Goal: Task Accomplishment & Management: Manage account settings

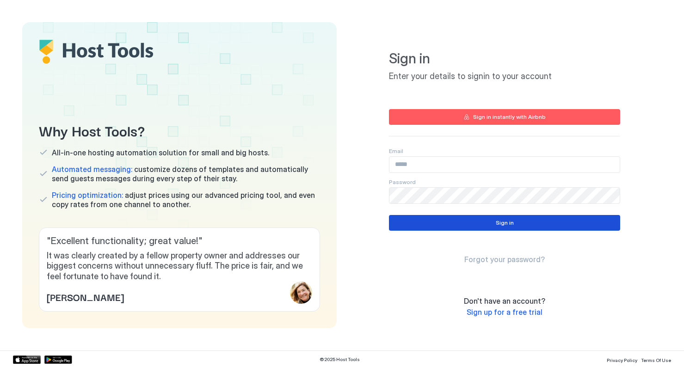
type input "**********"
click at [493, 219] on button "Sign in" at bounding box center [504, 223] width 231 height 16
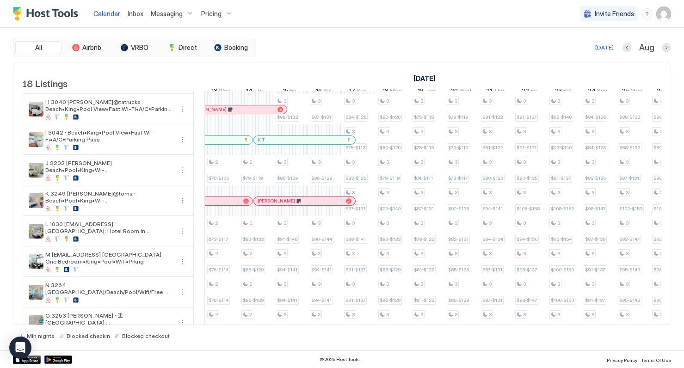
click at [209, 12] on span "Pricing" at bounding box center [211, 14] width 20 height 8
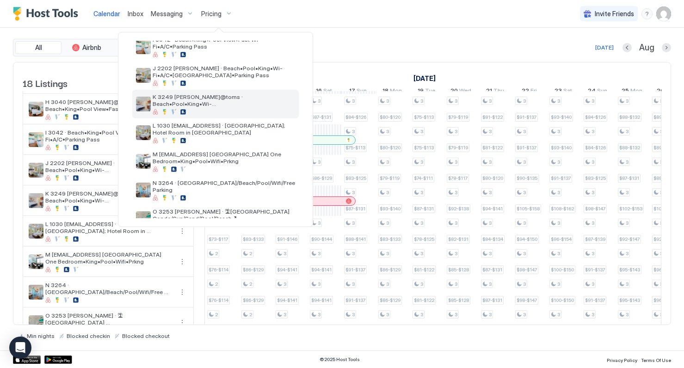
click at [221, 105] on span "K 3249 [PERSON_NAME]@toms · Beach•Pool•King•Wi-Fi•A/C•[GEOGRAPHIC_DATA]•Parking…" at bounding box center [224, 100] width 142 height 14
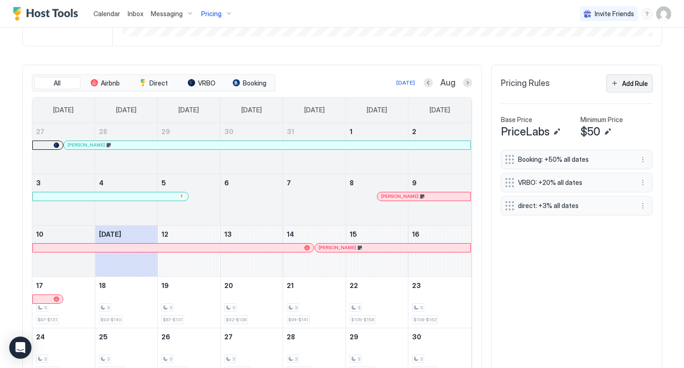
click at [634, 79] on div "Add Rule" at bounding box center [635, 84] width 26 height 10
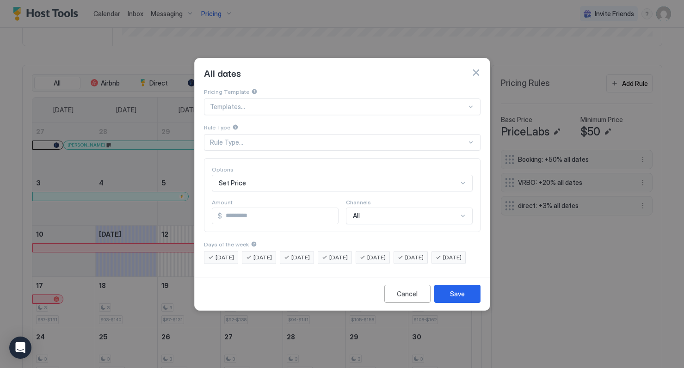
click at [297, 103] on div at bounding box center [338, 107] width 257 height 8
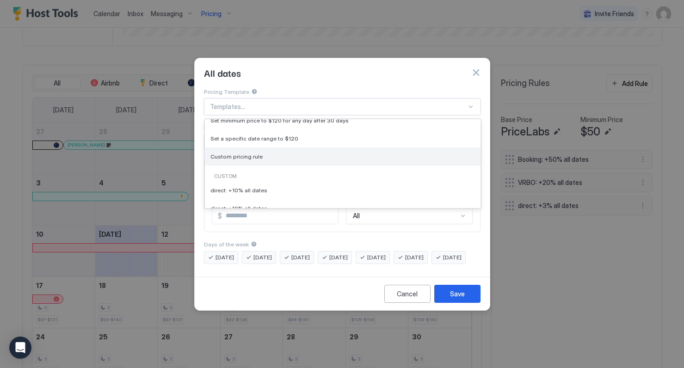
click at [257, 153] on span "Custom pricing rule" at bounding box center [236, 156] width 52 height 7
type input "***"
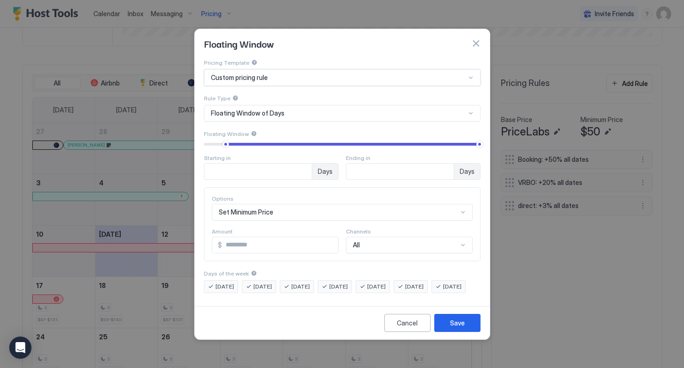
click at [289, 109] on div "Floating Window of Days" at bounding box center [338, 113] width 255 height 8
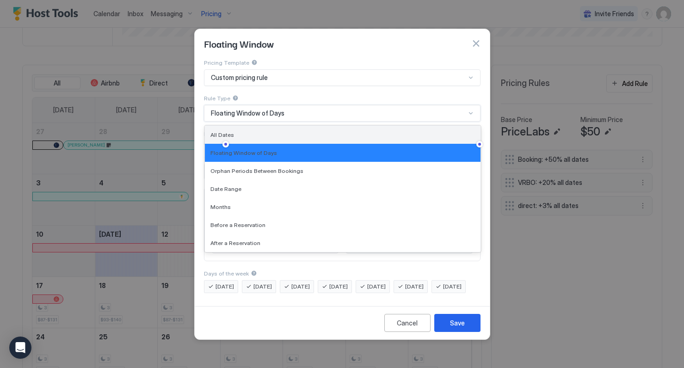
click at [264, 131] on div "All Dates" at bounding box center [342, 134] width 264 height 7
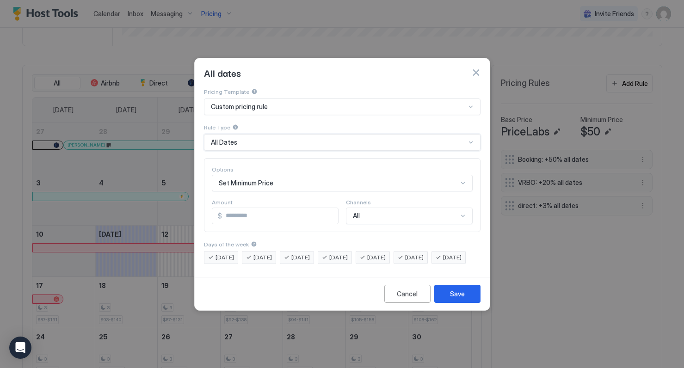
click at [275, 175] on div "Set Minimum Price" at bounding box center [342, 183] width 261 height 17
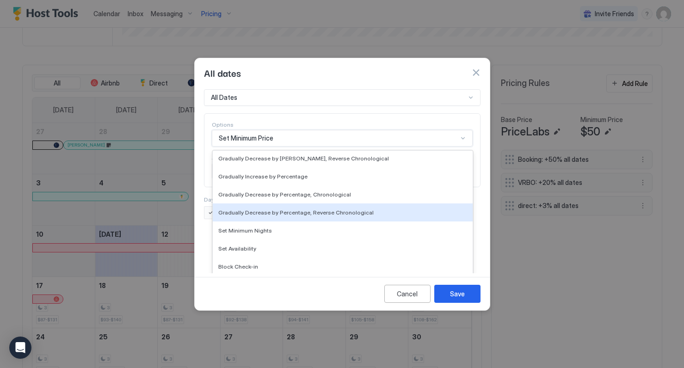
scroll to position [168, 0]
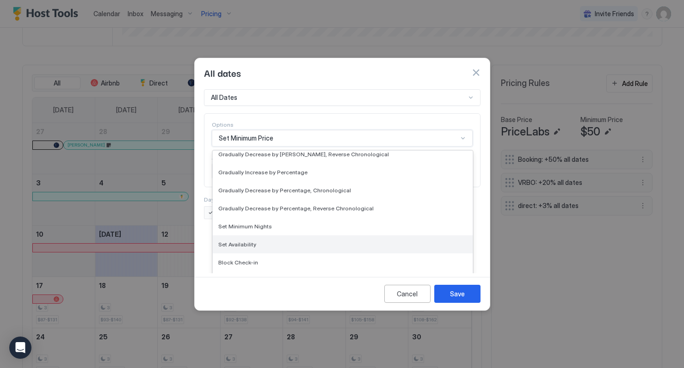
click at [252, 241] on span "Set Availability" at bounding box center [237, 244] width 38 height 7
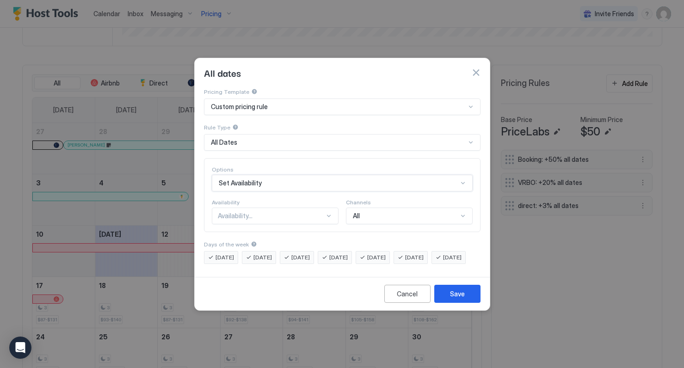
scroll to position [0, 0]
click at [274, 175] on div "option Set Availability, selected. Set Availability" at bounding box center [342, 183] width 261 height 17
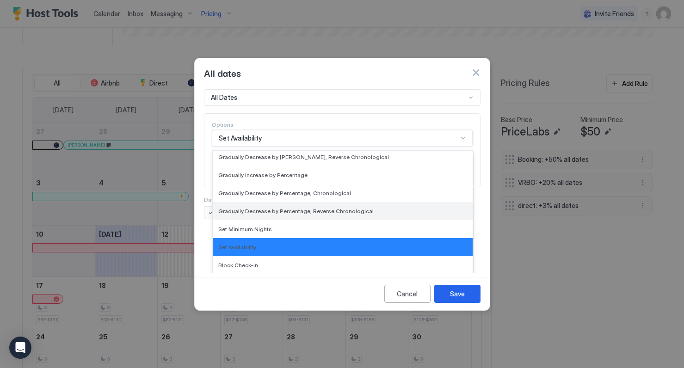
scroll to position [168, 0]
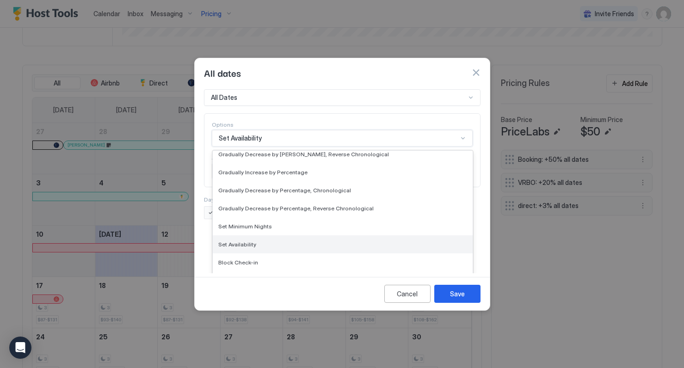
click at [262, 241] on div "Set Availability" at bounding box center [342, 244] width 249 height 7
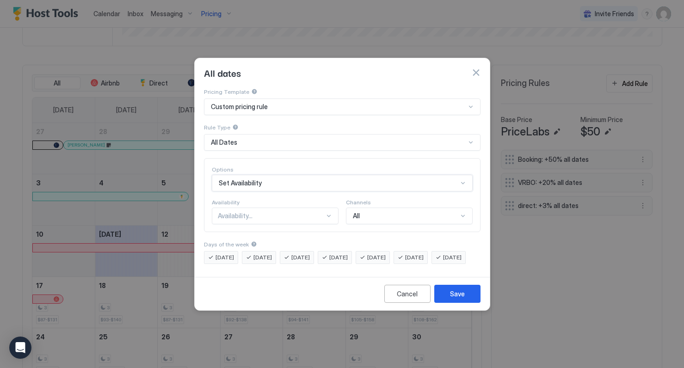
click at [283, 212] on div "Availability..." at bounding box center [271, 216] width 107 height 8
click at [257, 252] on div "Blocked" at bounding box center [275, 255] width 115 height 7
click at [442, 296] on button "Save" at bounding box center [457, 294] width 46 height 18
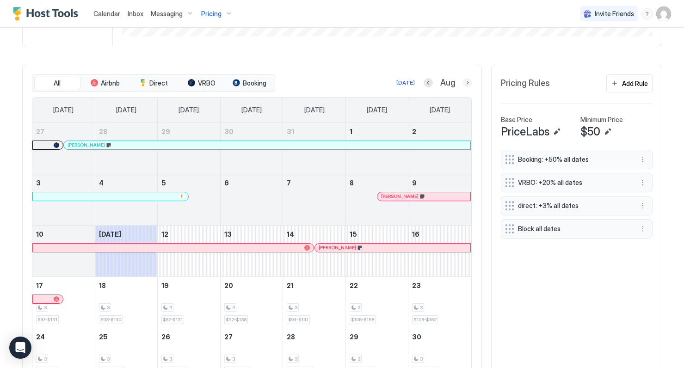
click at [466, 83] on button "Next month" at bounding box center [467, 82] width 9 height 9
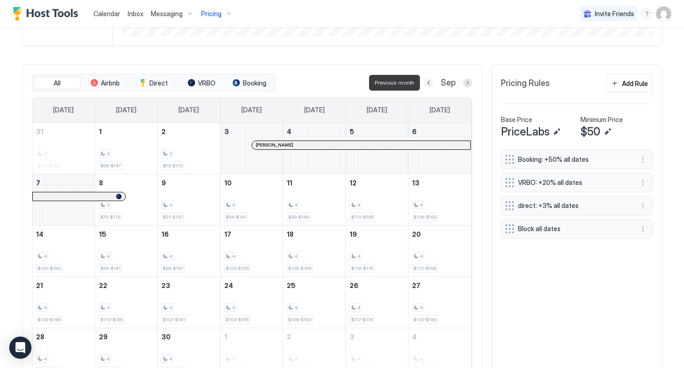
click at [431, 84] on button "Previous month" at bounding box center [428, 82] width 9 height 9
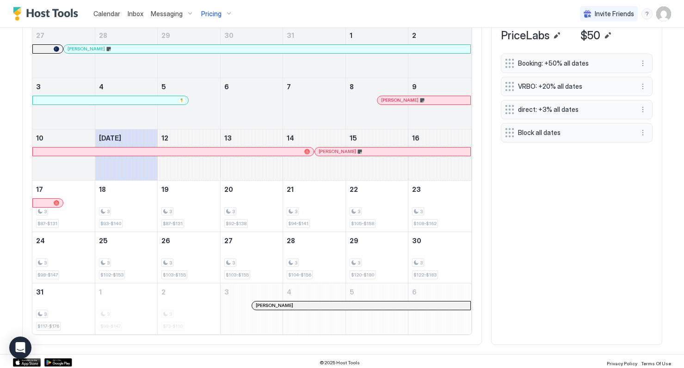
scroll to position [330, 0]
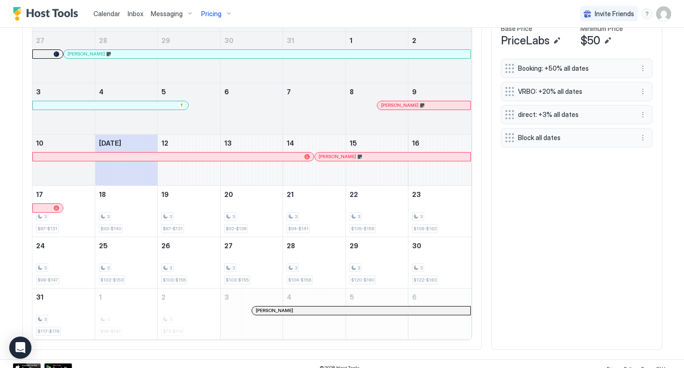
scroll to position [336, 0]
click at [110, 16] on span "Calendar" at bounding box center [106, 14] width 27 height 8
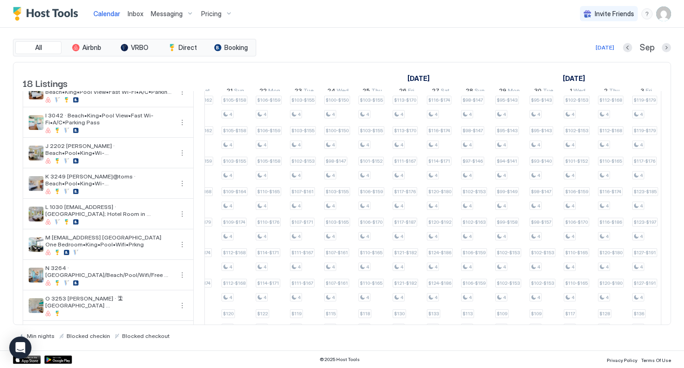
scroll to position [0, 674]
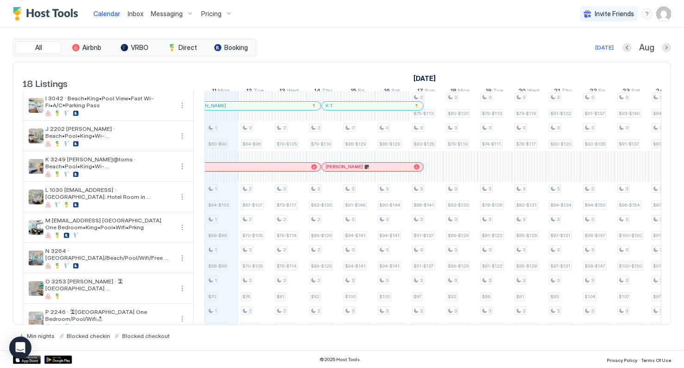
scroll to position [0, 548]
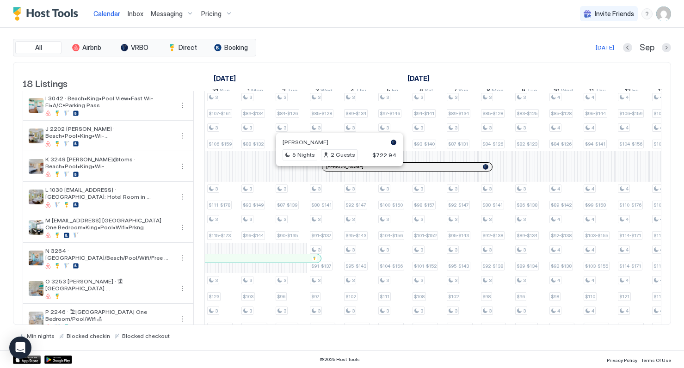
click at [331, 171] on div at bounding box center [330, 166] width 7 height 7
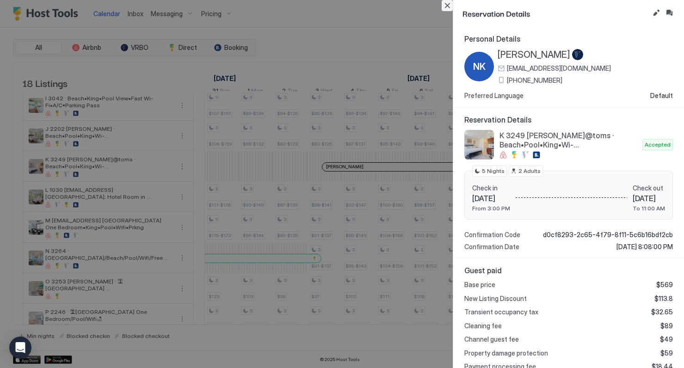
click at [445, 6] on button "Close" at bounding box center [447, 5] width 11 height 11
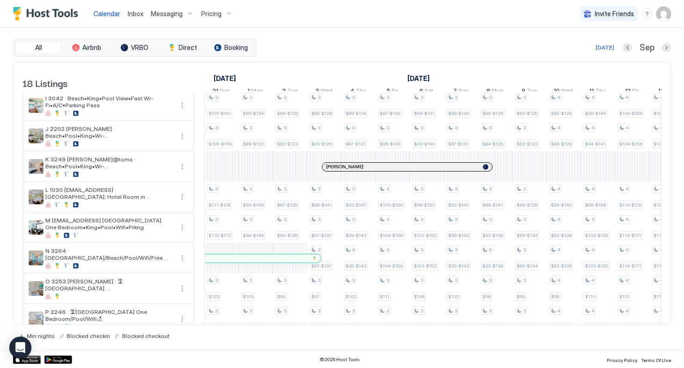
click at [211, 13] on span "Pricing" at bounding box center [211, 14] width 20 height 8
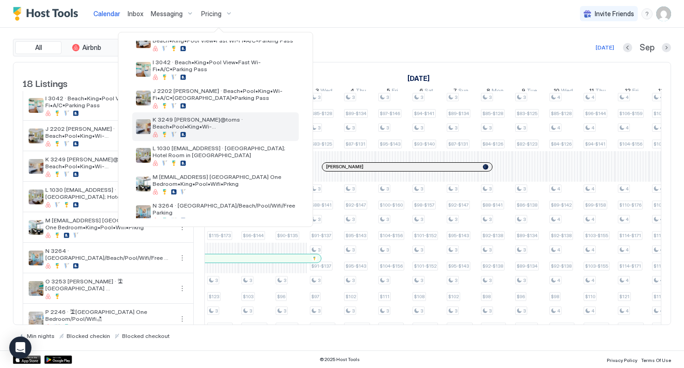
click at [232, 125] on span "K 3249 [PERSON_NAME]@toms · Beach•Pool•King•Wi-Fi•A/C•[GEOGRAPHIC_DATA]•Parking…" at bounding box center [224, 123] width 142 height 14
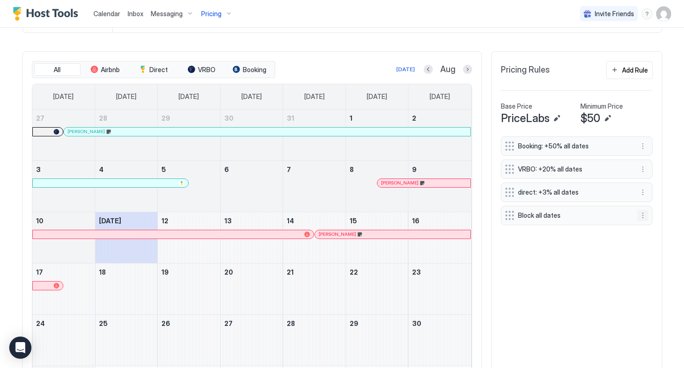
click at [643, 215] on button "More options" at bounding box center [642, 215] width 11 height 11
click at [610, 256] on span "Delete" at bounding box center [613, 257] width 17 height 7
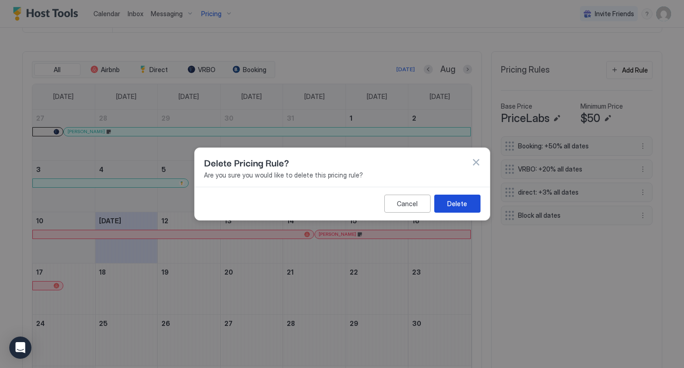
click at [464, 200] on div "Delete" at bounding box center [457, 204] width 20 height 10
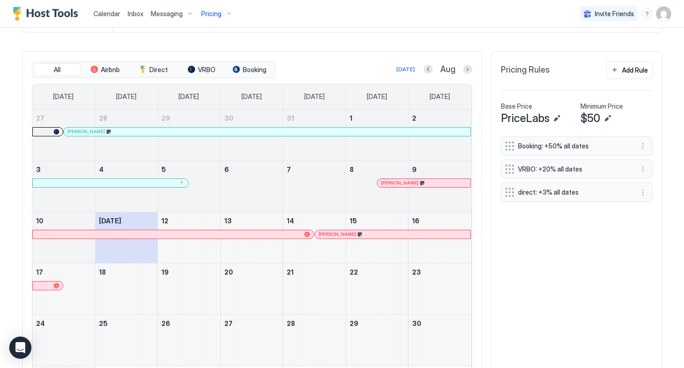
click at [108, 13] on span "Calendar" at bounding box center [106, 14] width 27 height 8
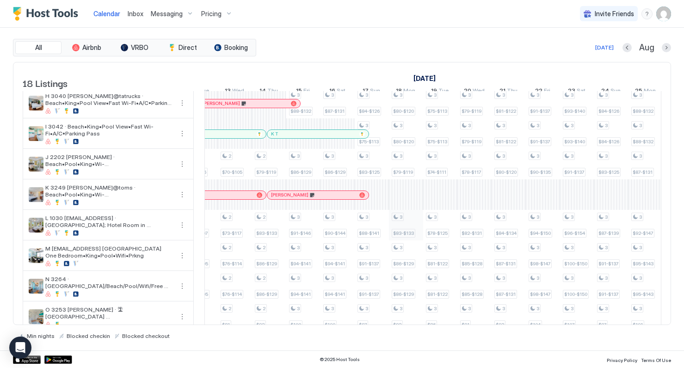
scroll to position [0, 665]
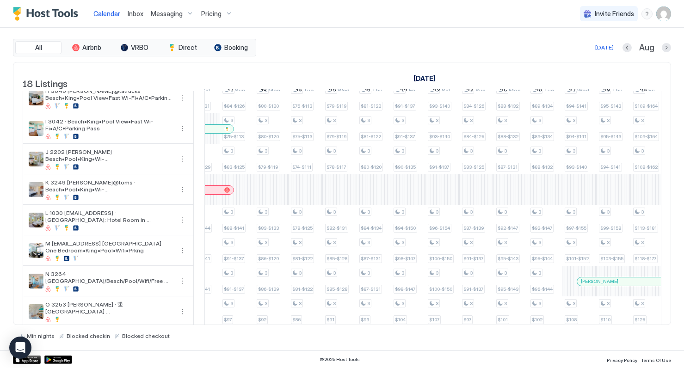
click at [213, 12] on span "Pricing" at bounding box center [211, 14] width 20 height 8
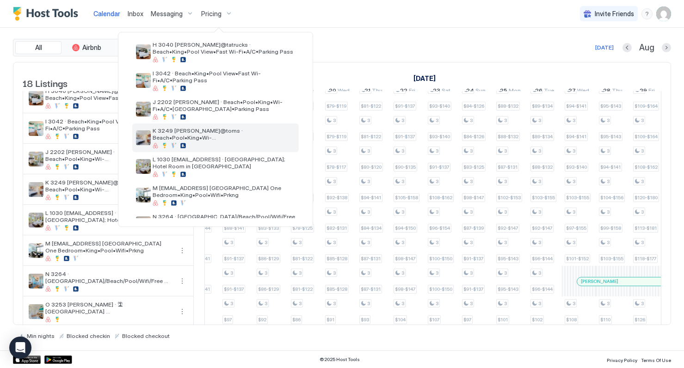
click at [221, 133] on span "K 3249 [PERSON_NAME]@toms · Beach•Pool•King•Wi-Fi•A/C•[GEOGRAPHIC_DATA]•Parking…" at bounding box center [224, 134] width 142 height 14
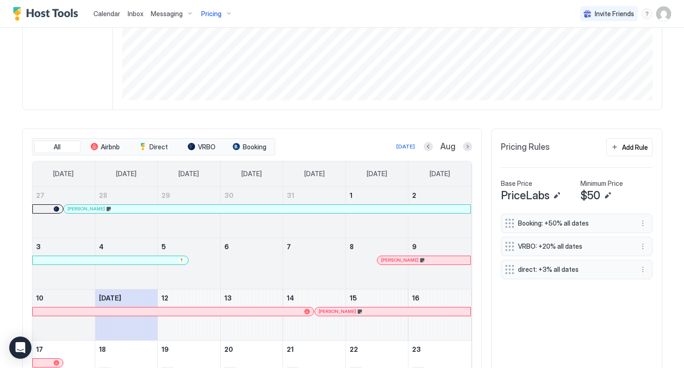
click at [100, 13] on span "Calendar" at bounding box center [106, 14] width 27 height 8
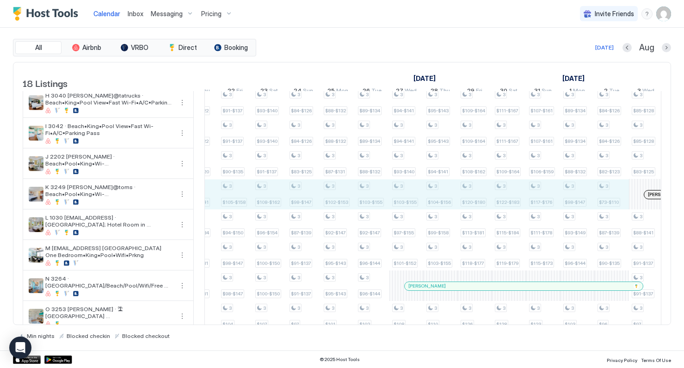
drag, startPoint x: 257, startPoint y: 207, endPoint x: 615, endPoint y: 200, distance: 358.9
click at [615, 200] on div "3 $80-$90 1 $61-$92 1 $60-$90 1 $64-$102 1 $66-$99 1 $66-$99 1 $70 1 $73-$86 3 …" at bounding box center [236, 148] width 1814 height 549
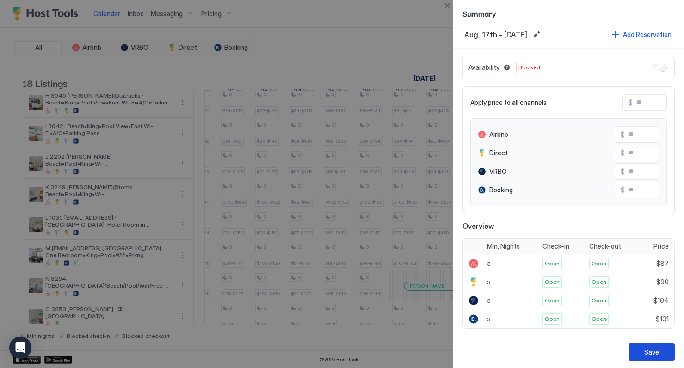
click at [654, 354] on div "Save" at bounding box center [651, 352] width 15 height 10
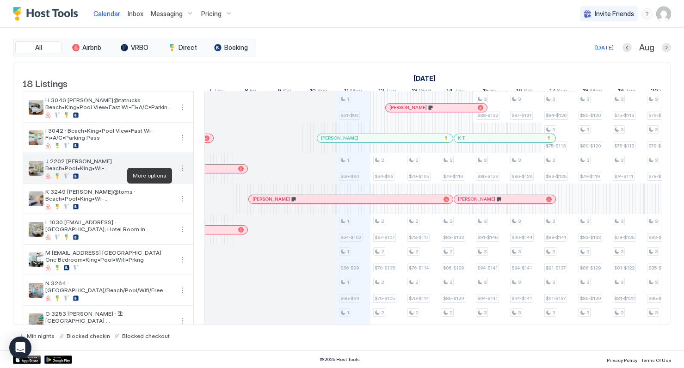
click at [183, 174] on button "More options" at bounding box center [182, 168] width 11 height 11
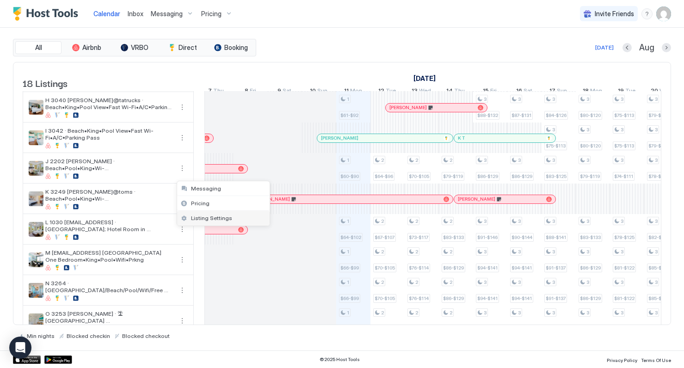
click at [203, 218] on span "Listing Settings" at bounding box center [211, 218] width 41 height 7
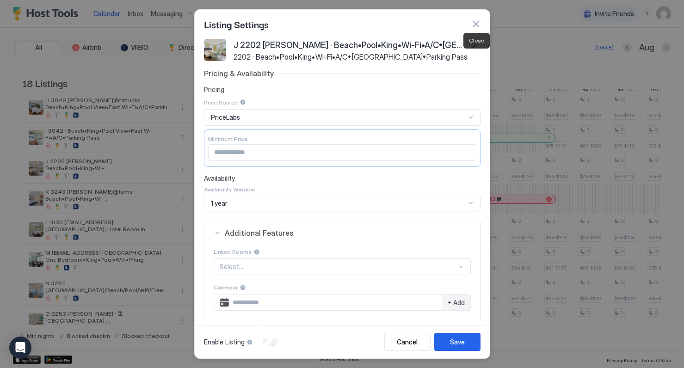
click at [478, 23] on button "button" at bounding box center [475, 23] width 9 height 9
